Goal: Information Seeking & Learning: Learn about a topic

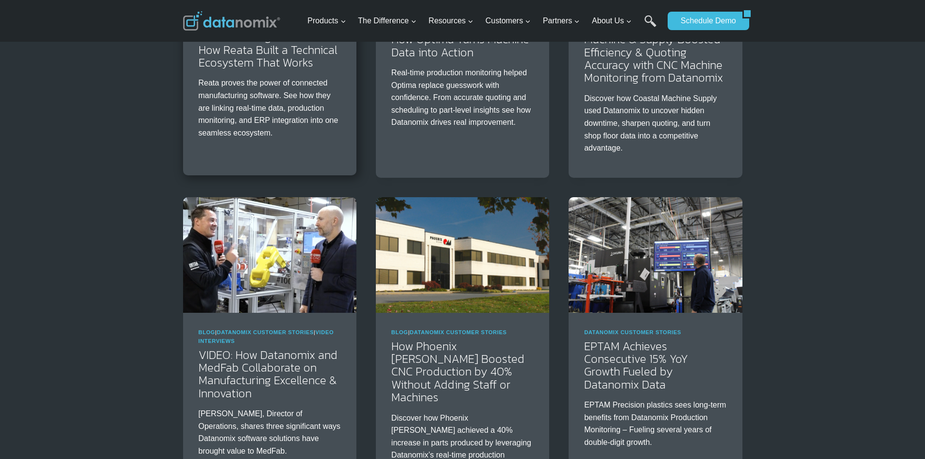
scroll to position [291, 0]
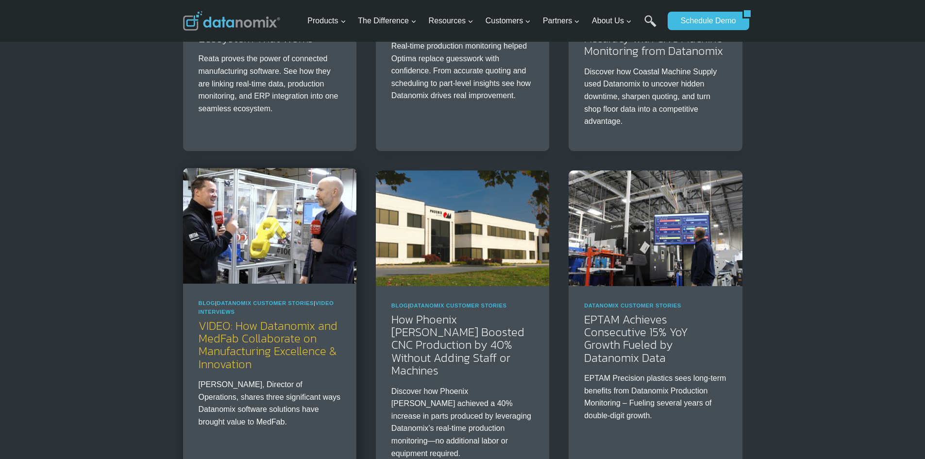
click at [250, 337] on link "VIDEO: How Datanomix and MedFab Collaborate on Manufacturing Excellence & Innov…" at bounding box center [268, 344] width 139 height 55
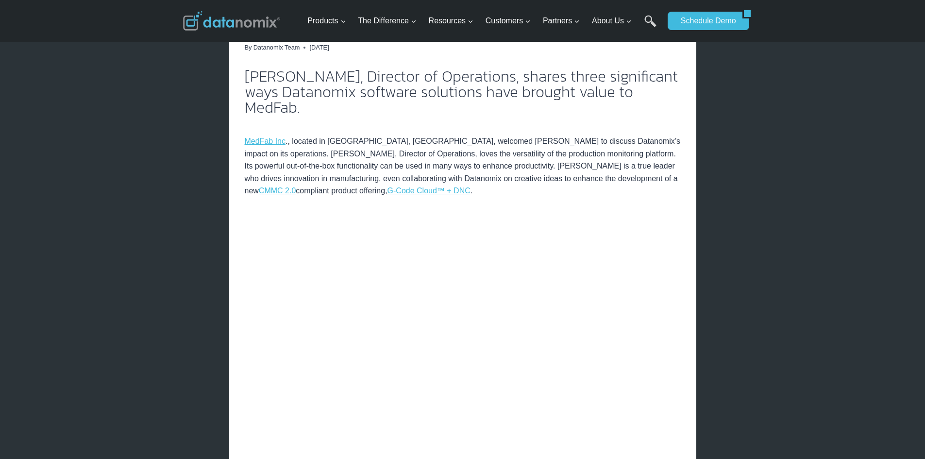
scroll to position [253, 0]
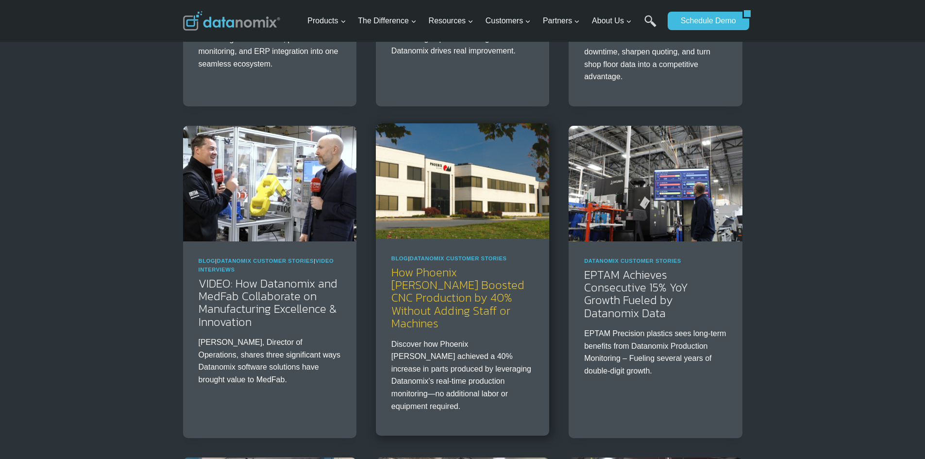
scroll to position [340, 0]
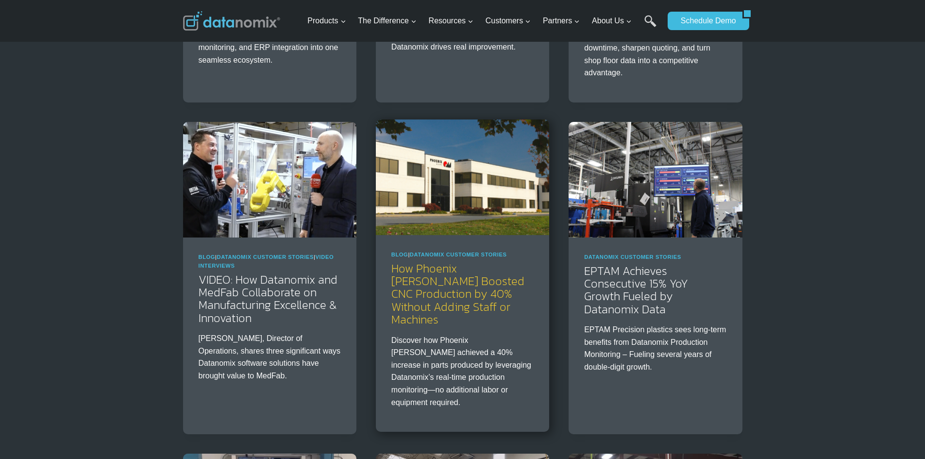
click at [450, 287] on link "How Phoenix [PERSON_NAME] Boosted CNC Production by 40% Without Adding Staff or…" at bounding box center [457, 294] width 133 height 68
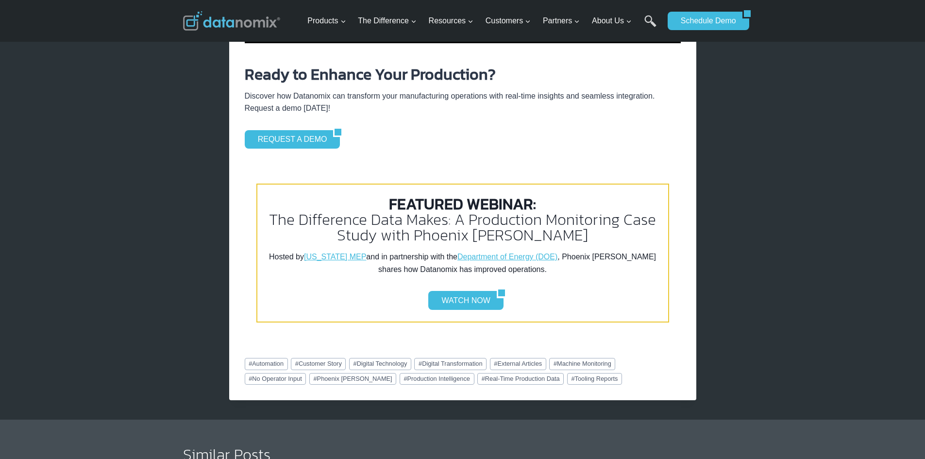
scroll to position [1747, 0]
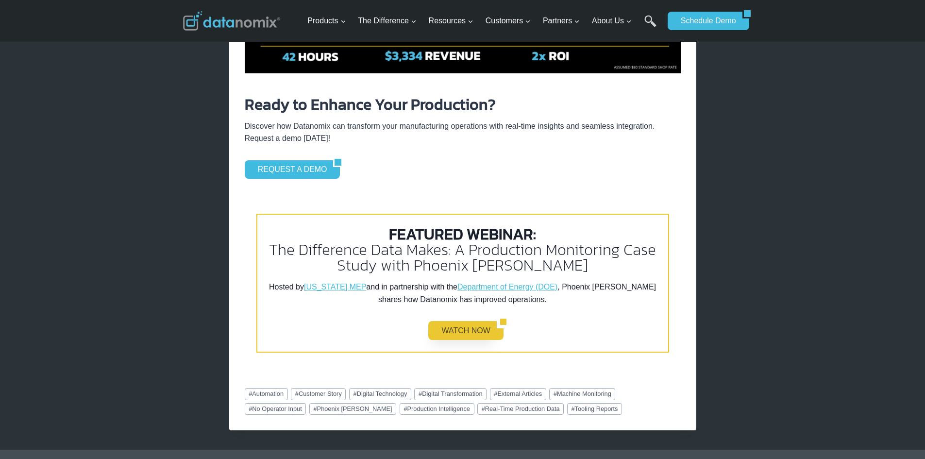
click at [466, 321] on link "WATCH NOW" at bounding box center [462, 330] width 68 height 18
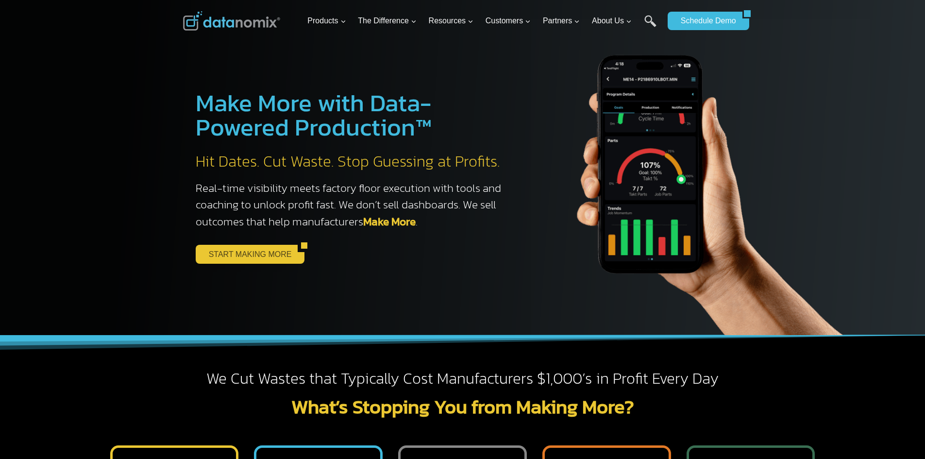
click at [252, 257] on link "START MAKING MORE" at bounding box center [247, 254] width 102 height 18
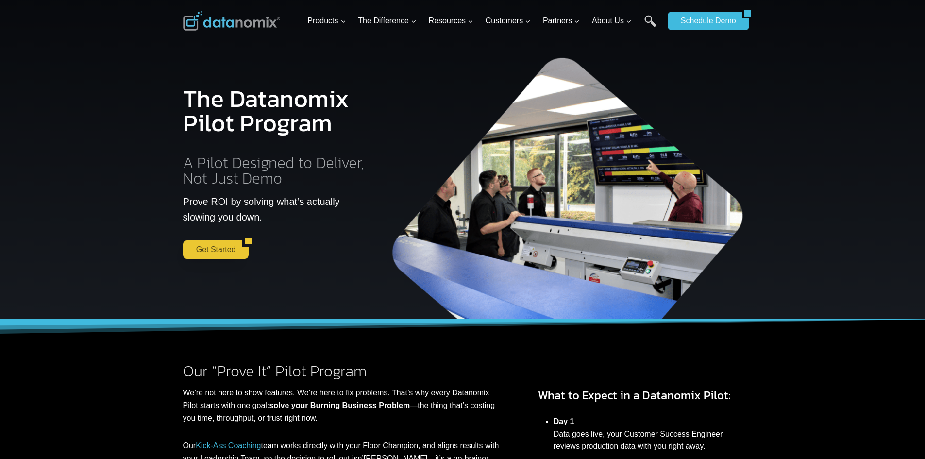
click at [229, 245] on link "Get Started" at bounding box center [212, 249] width 59 height 18
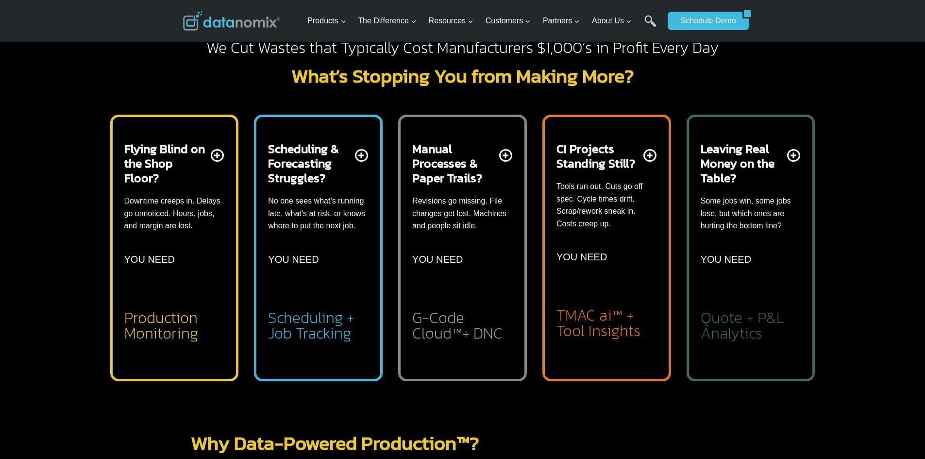
scroll to position [340, 0]
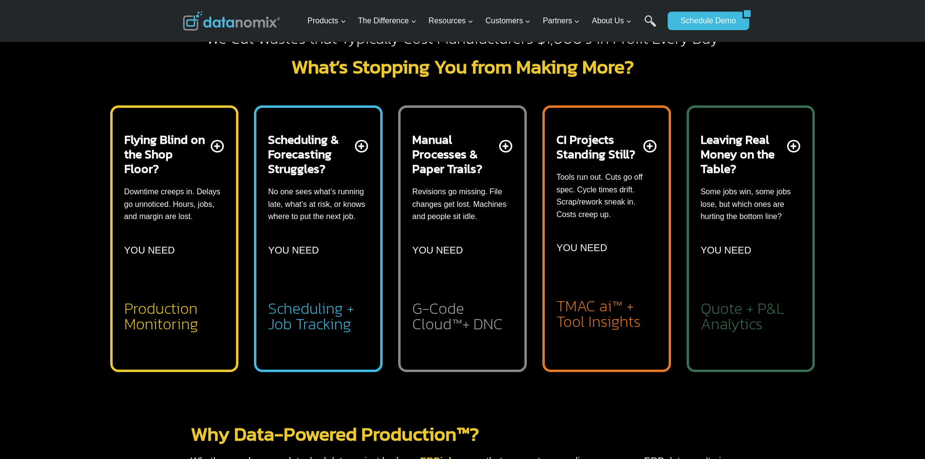
click at [164, 309] on h2 "Production Monitoring" at bounding box center [174, 315] width 100 height 31
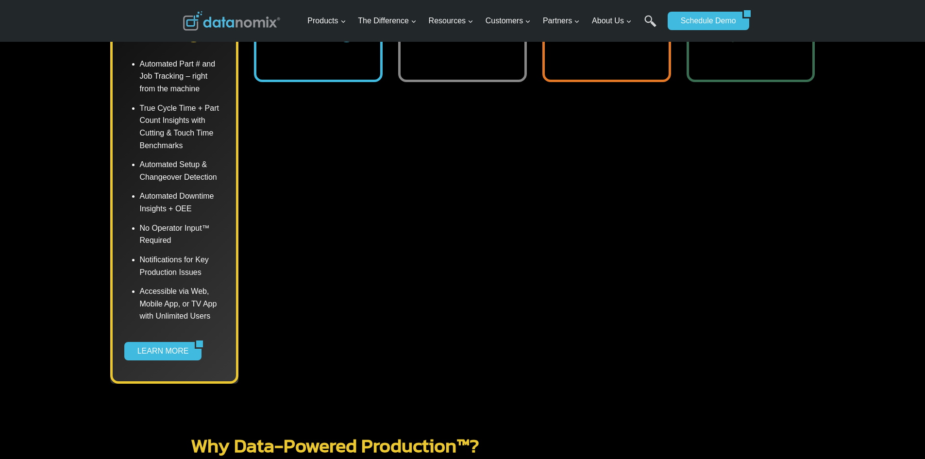
scroll to position [631, 0]
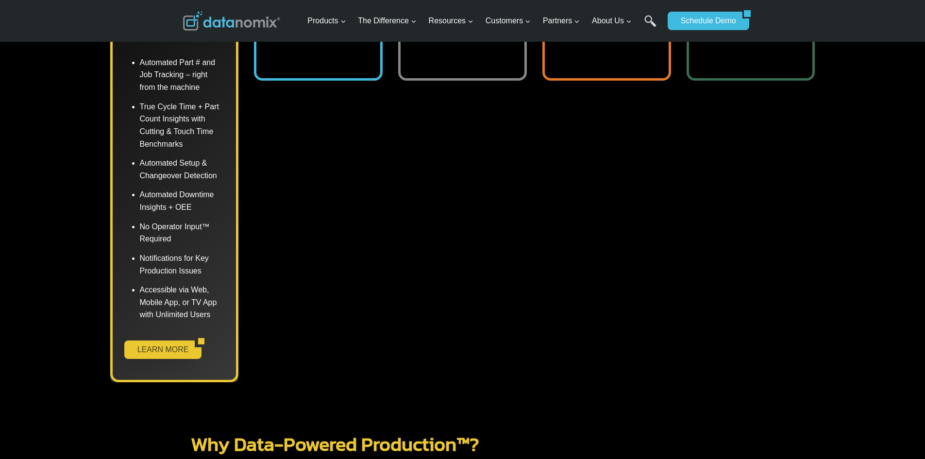
click at [178, 342] on link "LEARN MORE" at bounding box center [159, 349] width 71 height 18
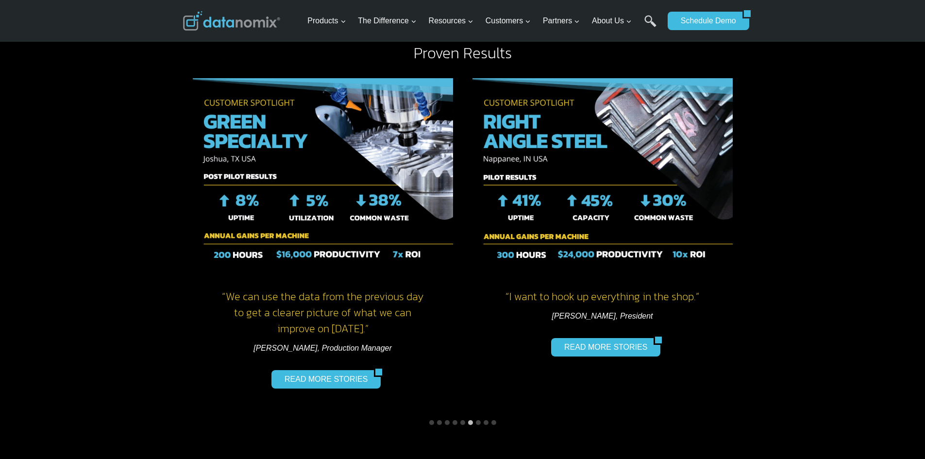
scroll to position [1415, 0]
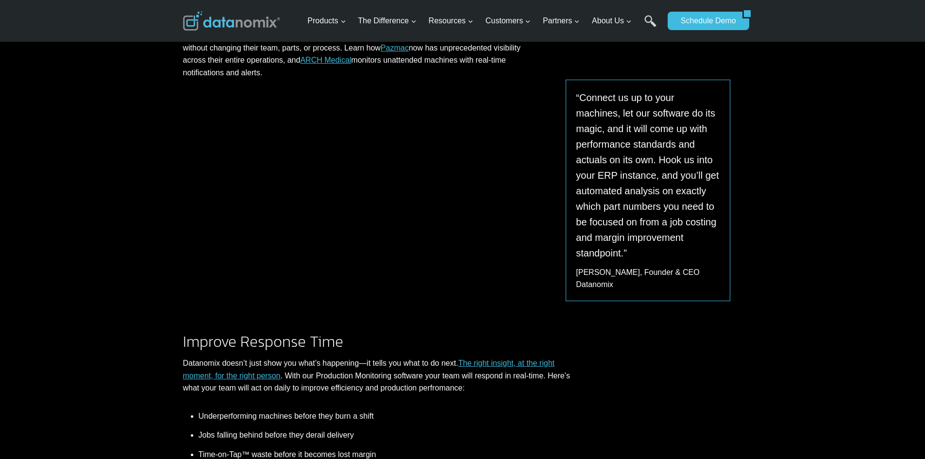
scroll to position [388, 0]
